Goal: Task Accomplishment & Management: Use online tool/utility

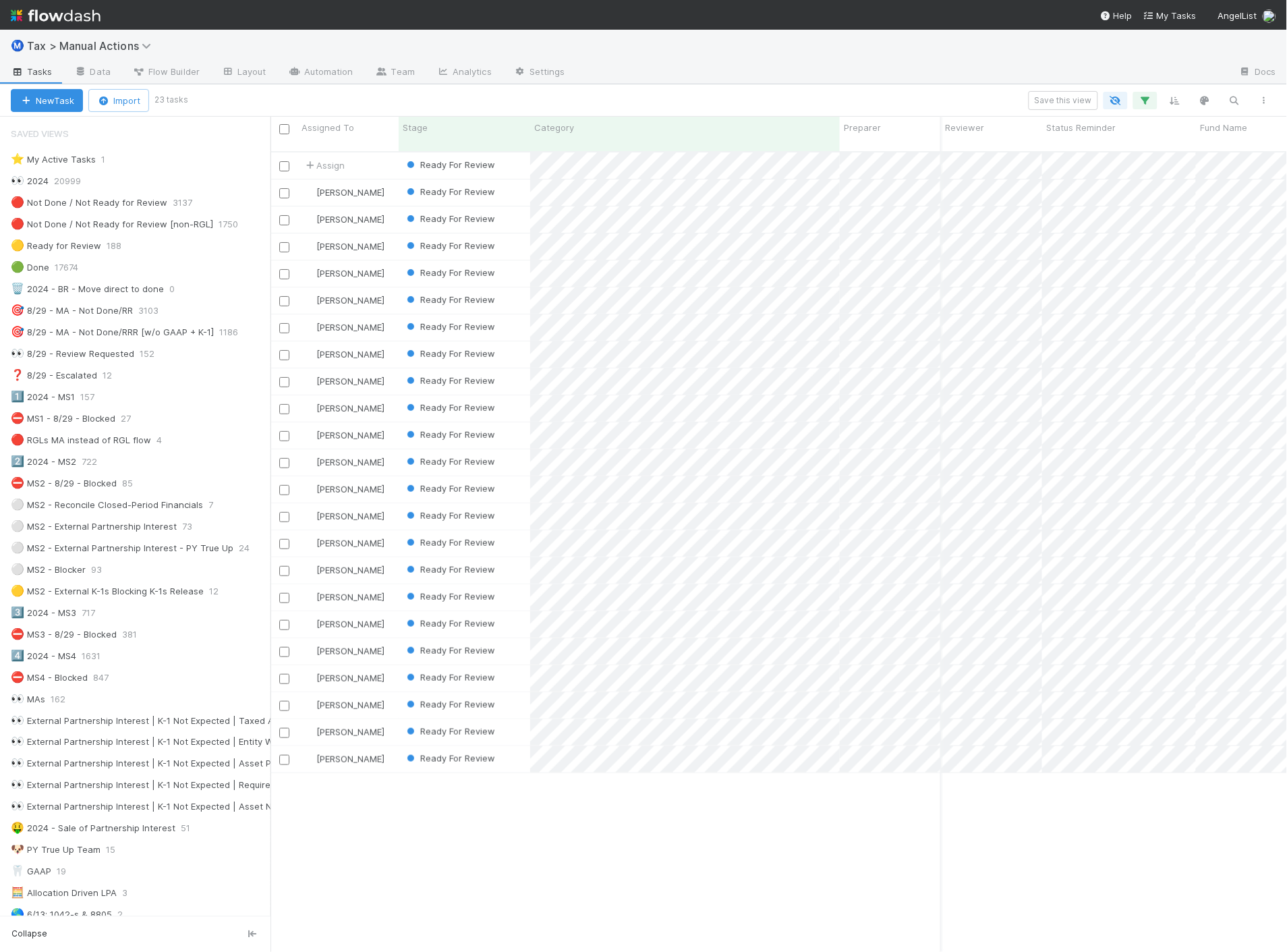
scroll to position [800, 1005]
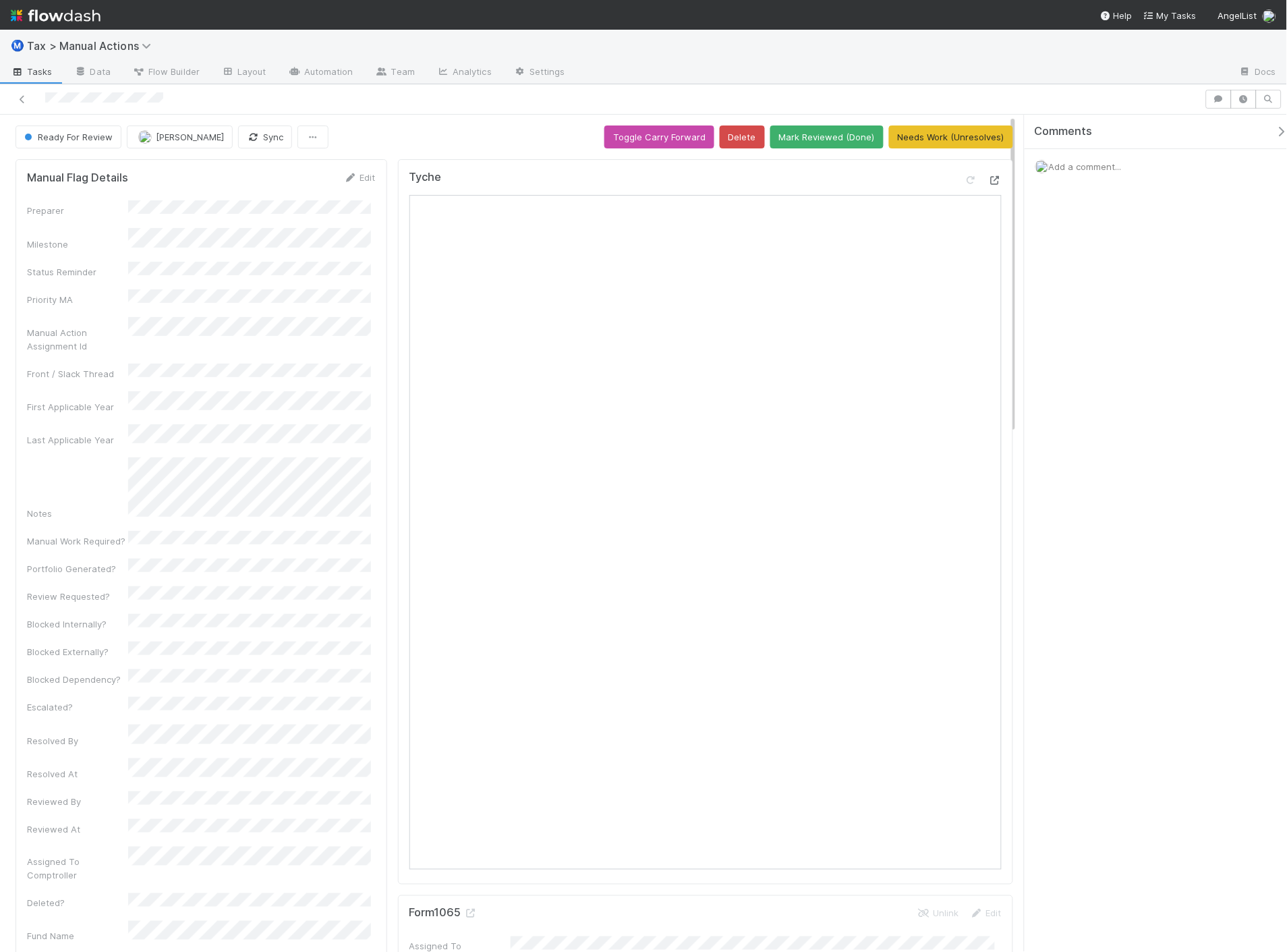
click at [990, 182] on icon at bounding box center [994, 180] width 14 height 9
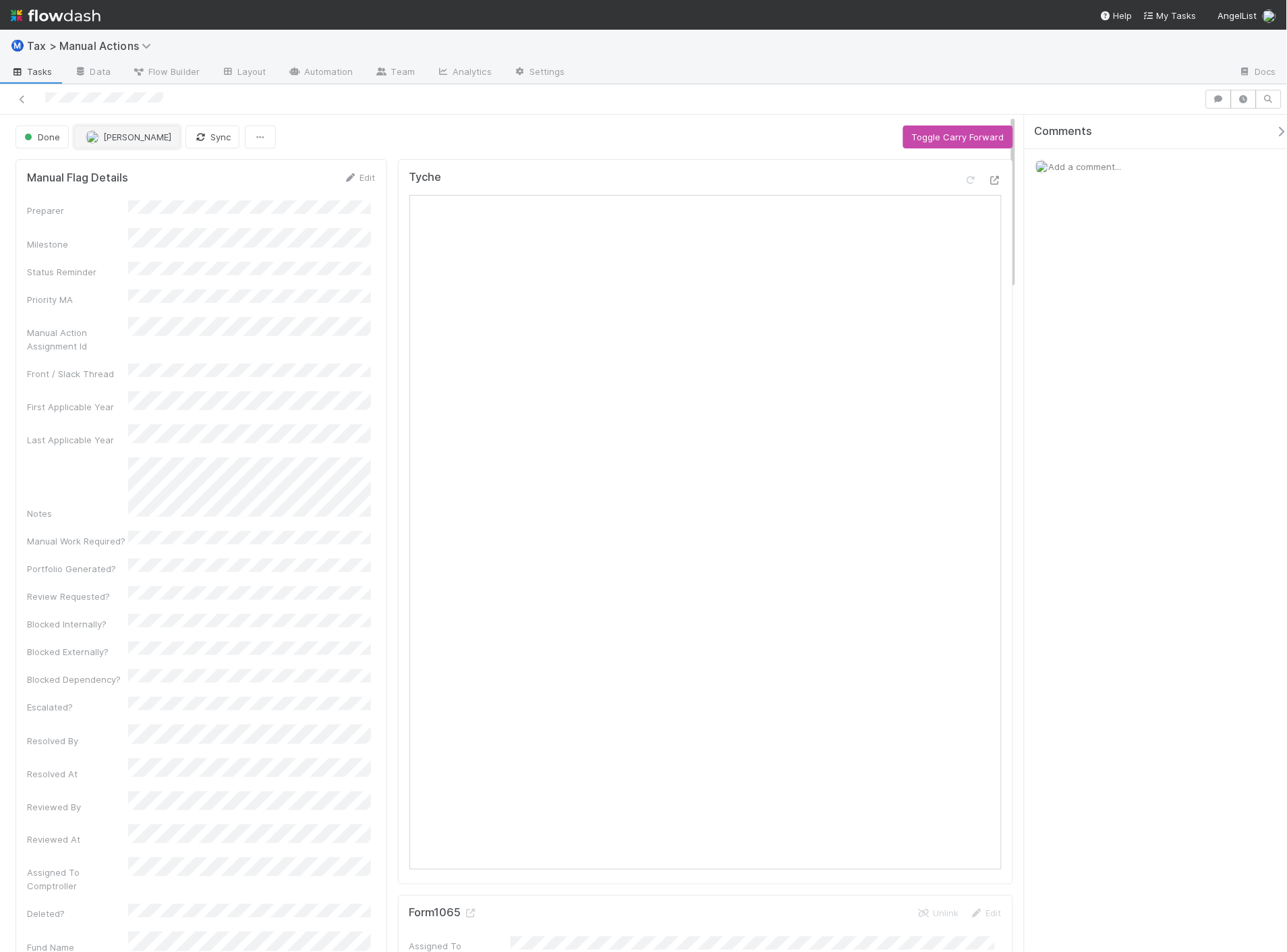
click at [111, 137] on span "[PERSON_NAME]" at bounding box center [137, 137] width 68 height 11
click at [119, 173] on span "Aana Farooqi you" at bounding box center [138, 171] width 88 height 11
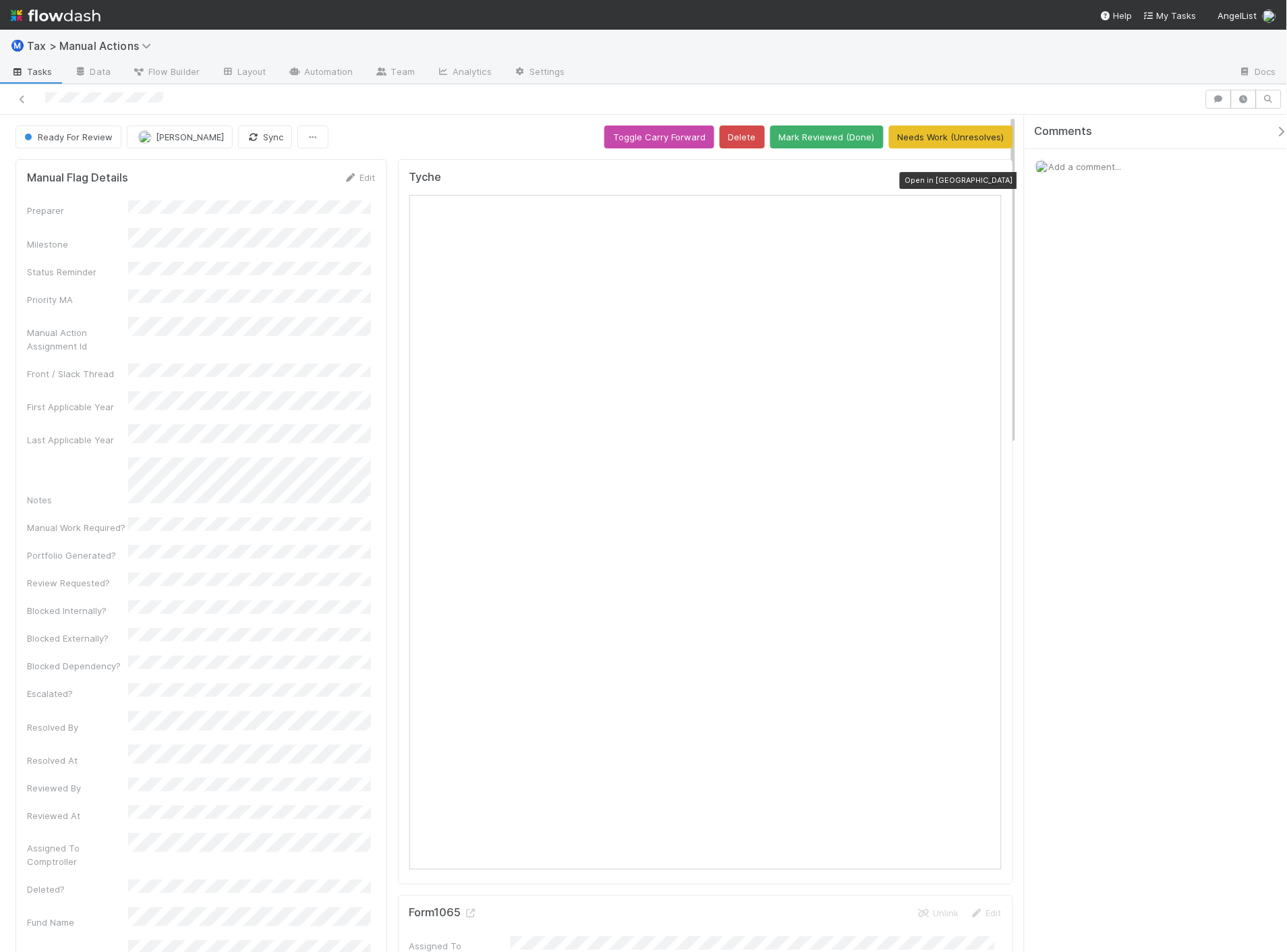
click at [988, 180] on icon at bounding box center [994, 180] width 14 height 9
click at [162, 146] on button "[PERSON_NAME]" at bounding box center [179, 137] width 106 height 23
click at [220, 170] on span "you" at bounding box center [227, 171] width 15 height 11
click at [825, 140] on button "Mark Reviewed (Done)" at bounding box center [827, 137] width 113 height 23
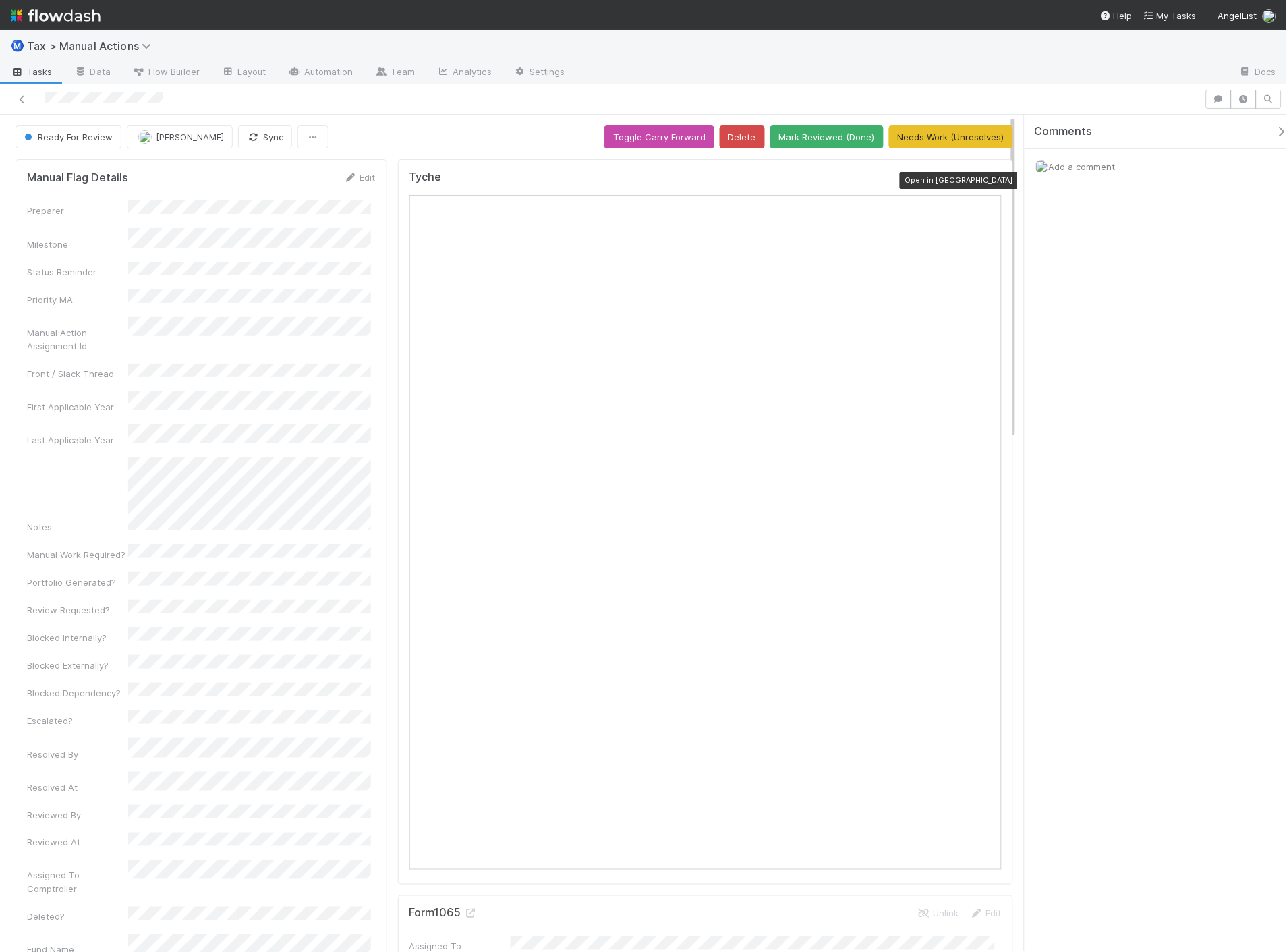
click at [988, 174] on div at bounding box center [994, 180] width 14 height 14
